Goal: Task Accomplishment & Management: Manage account settings

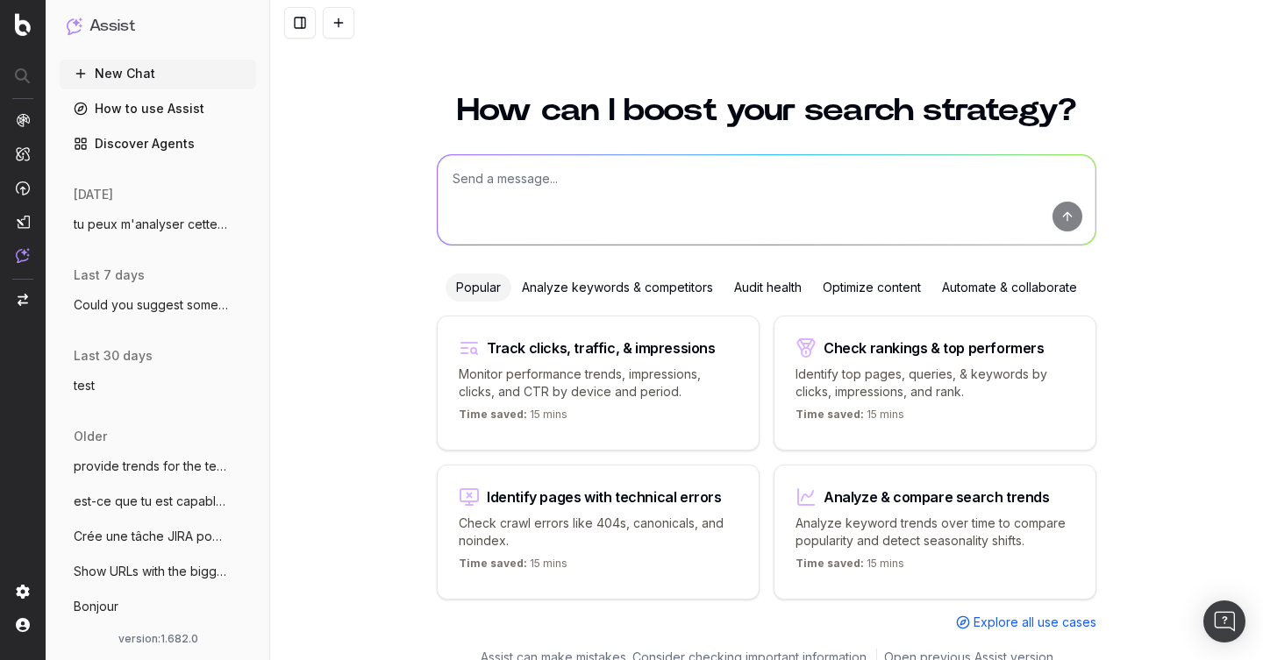
scroll to position [20, 0]
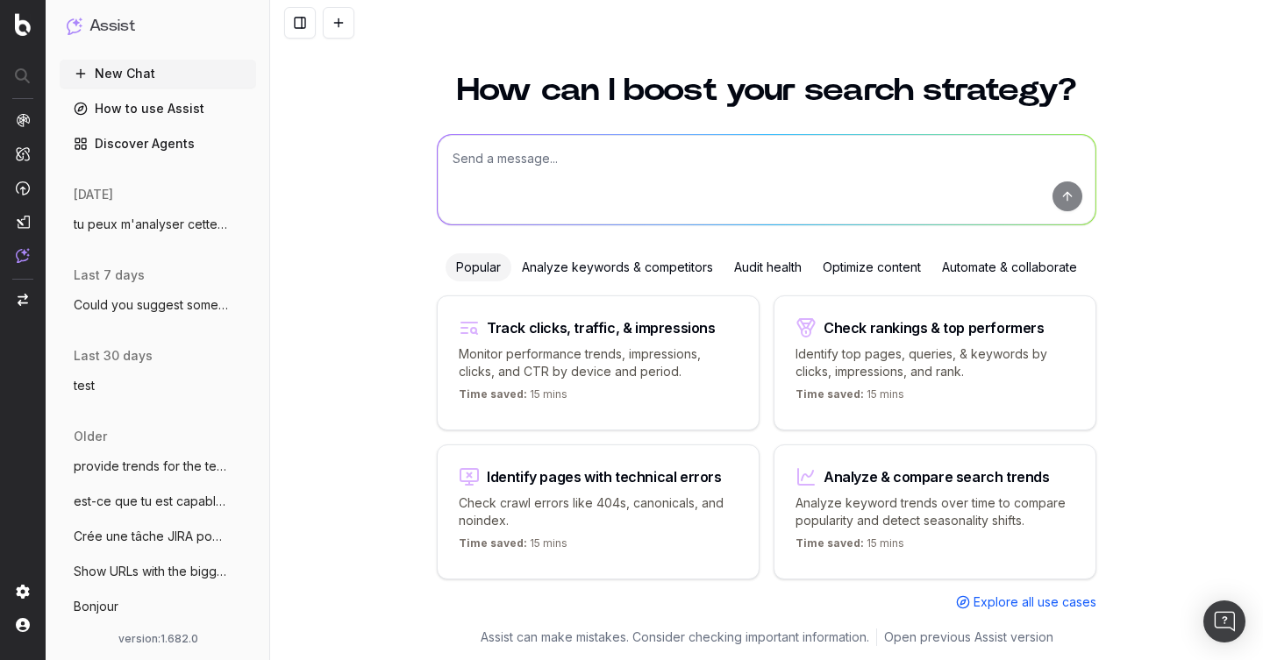
click at [244, 227] on icon "button" at bounding box center [244, 225] width 14 height 14
click at [282, 226] on span "Delete" at bounding box center [283, 225] width 39 height 18
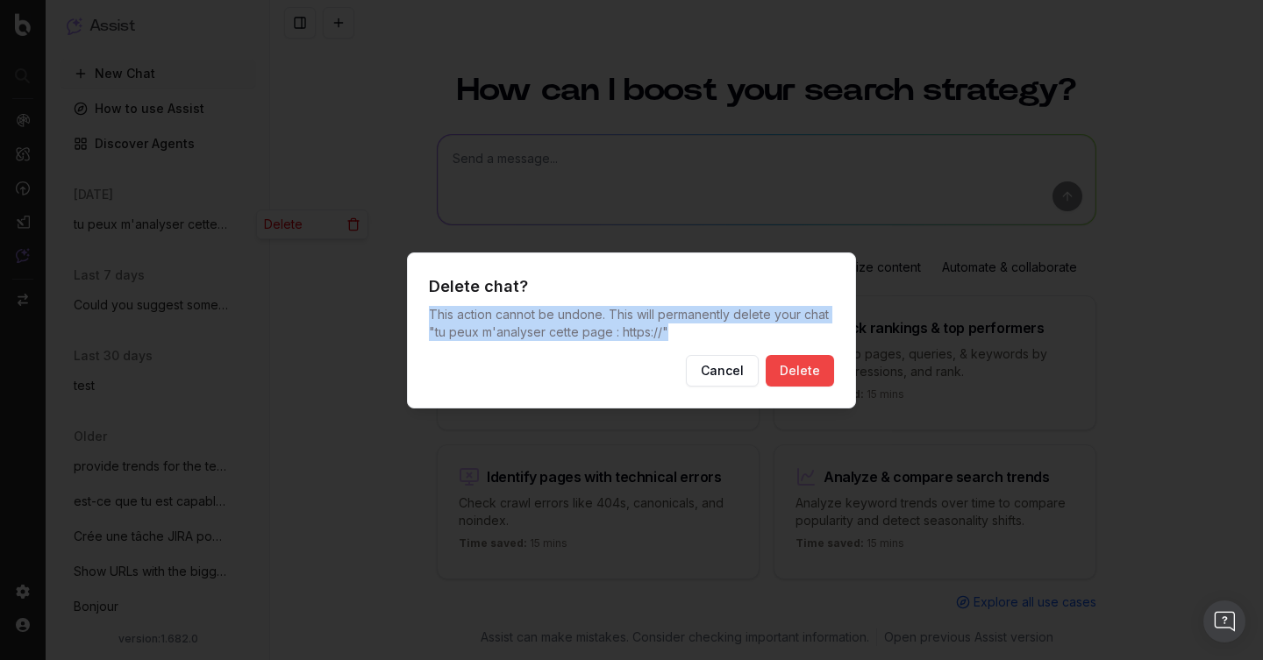
drag, startPoint x: 688, startPoint y: 330, endPoint x: 416, endPoint y: 307, distance: 273.7
click at [416, 307] on div "Delete chat? This action cannot be undone. This will permanently delete your ch…" at bounding box center [631, 331] width 449 height 156
copy p "This action cannot be undone. This will permanently delete your chat " tu peux …"
click at [698, 315] on p "This action cannot be undone. This will permanently delete your chat " tu peux …" at bounding box center [631, 323] width 405 height 35
drag, startPoint x: 832, startPoint y: 313, endPoint x: 422, endPoint y: 313, distance: 410.5
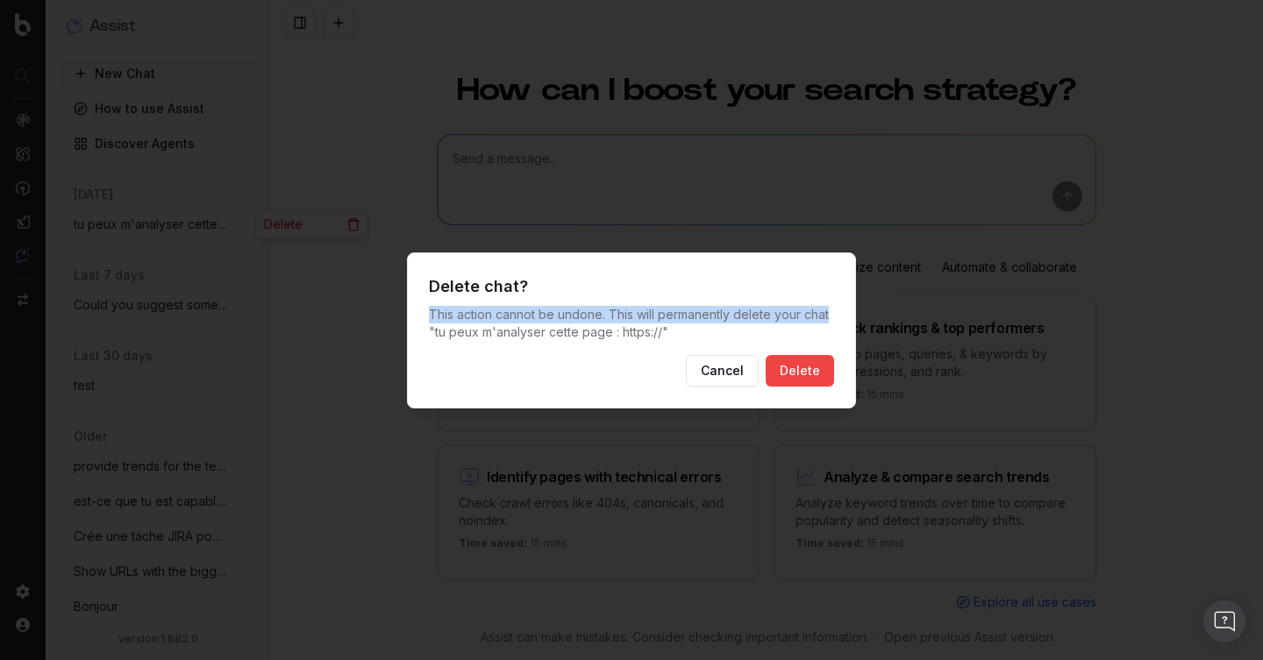
click at [422, 313] on div "Delete chat? This action cannot be undone. This will permanently delete your ch…" at bounding box center [631, 331] width 449 height 156
copy p "This action cannot be undone. This will permanently delete your chat"
drag, startPoint x: 629, startPoint y: 332, endPoint x: 397, endPoint y: 319, distance: 231.9
click at [397, 319] on body "Assist New Chat How to use Assist Discover Agents [DATE] tu peux m'analyser cet…" at bounding box center [631, 330] width 1263 height 660
drag, startPoint x: 451, startPoint y: 319, endPoint x: 424, endPoint y: 318, distance: 26.3
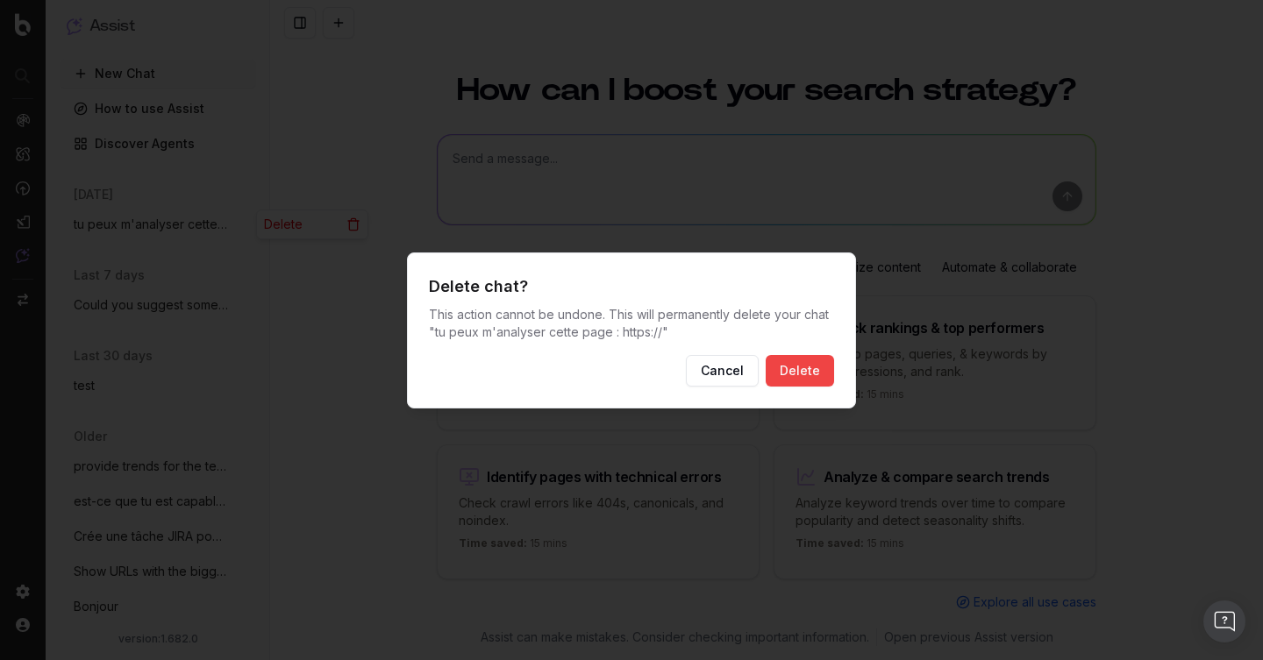
click at [451, 319] on p "This action cannot be undone. This will permanently delete your chat " tu peux …" at bounding box center [631, 323] width 405 height 35
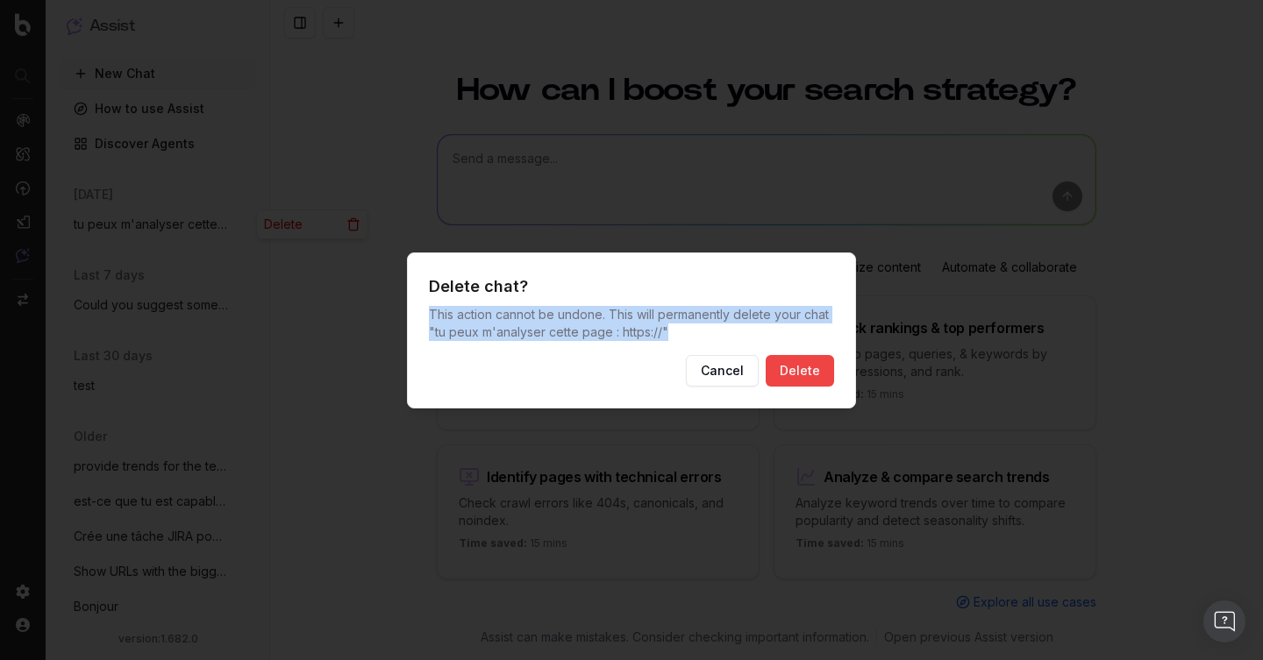
drag, startPoint x: 428, startPoint y: 313, endPoint x: 700, endPoint y: 332, distance: 272.5
click at [701, 332] on p "This action cannot be undone. This will permanently delete your chat " tu peux …" at bounding box center [631, 323] width 405 height 35
copy p "This action cannot be undone. This will permanently delete your chat " tu peux …"
